Goal: Book appointment/travel/reservation

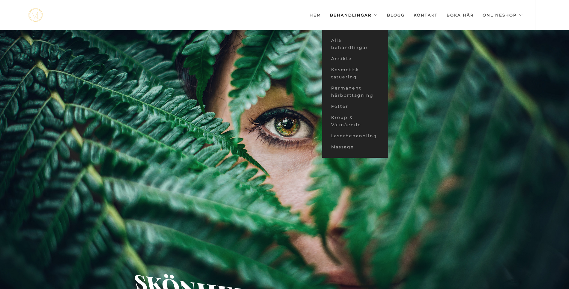
click at [364, 16] on link "Behandlingar" at bounding box center [354, 15] width 48 height 30
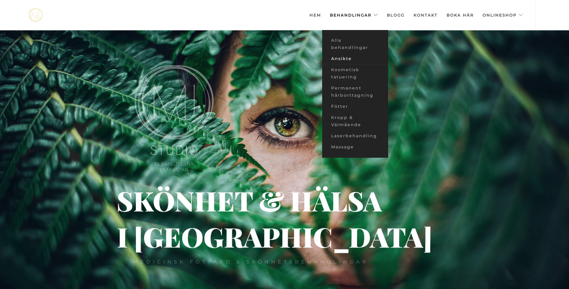
click at [344, 58] on link "Ansikte" at bounding box center [355, 58] width 66 height 11
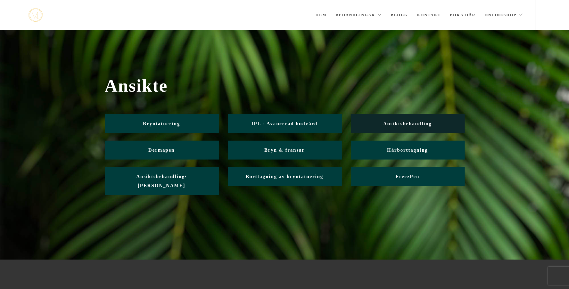
click at [409, 126] on link "Ansiktsbehandling" at bounding box center [408, 123] width 114 height 19
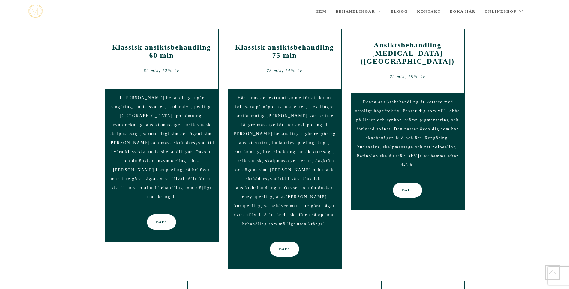
scroll to position [485, 0]
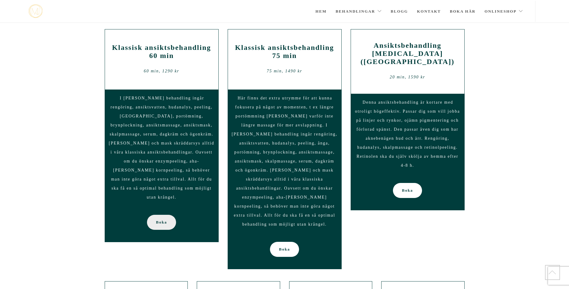
click at [155, 214] on link "Boka" at bounding box center [161, 221] width 29 height 15
